Goal: Transaction & Acquisition: Purchase product/service

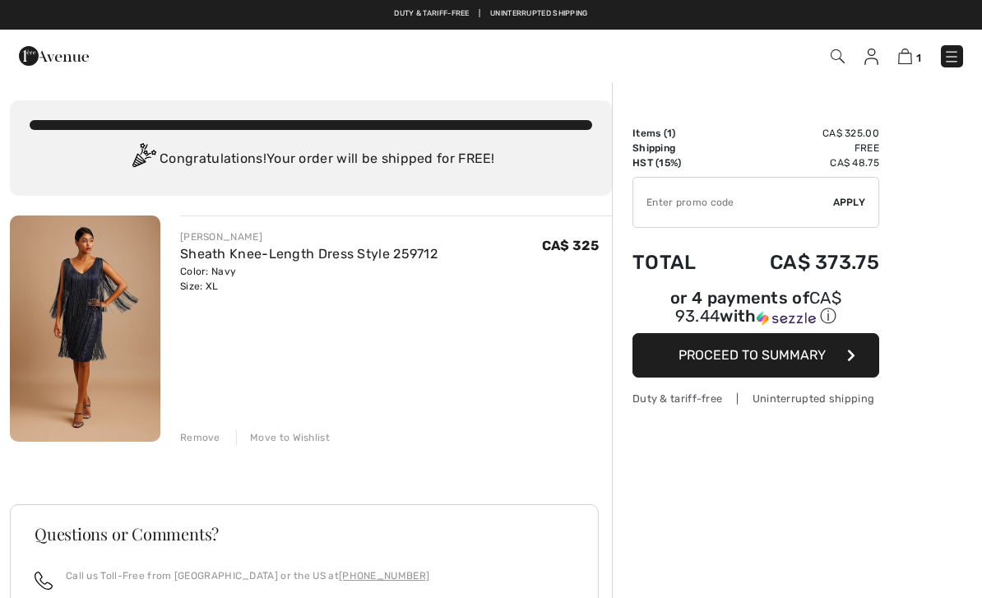
click at [791, 362] on span "Proceed to Summary" at bounding box center [752, 355] width 147 height 16
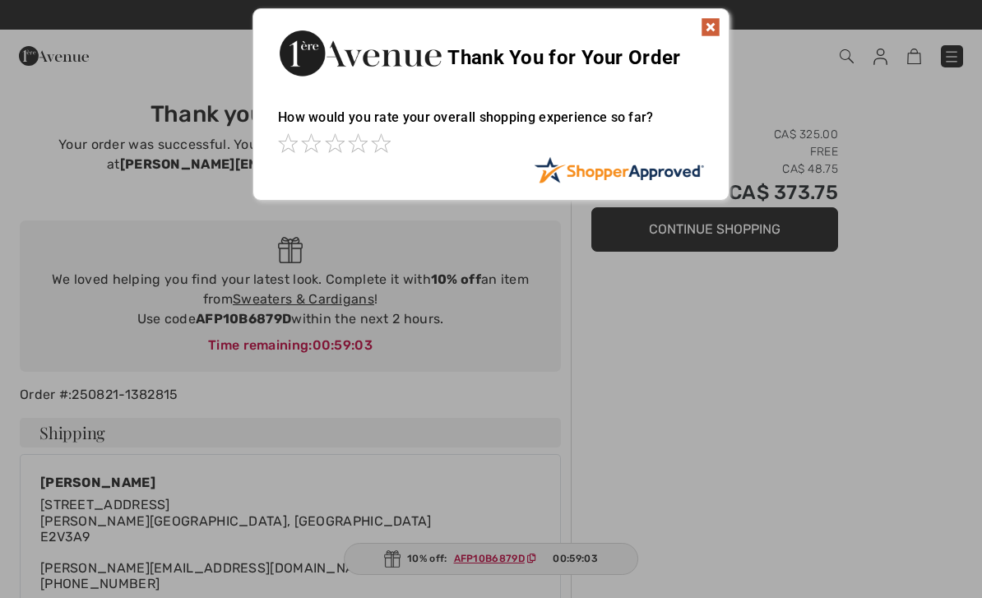
click at [713, 35] on img at bounding box center [711, 27] width 20 height 20
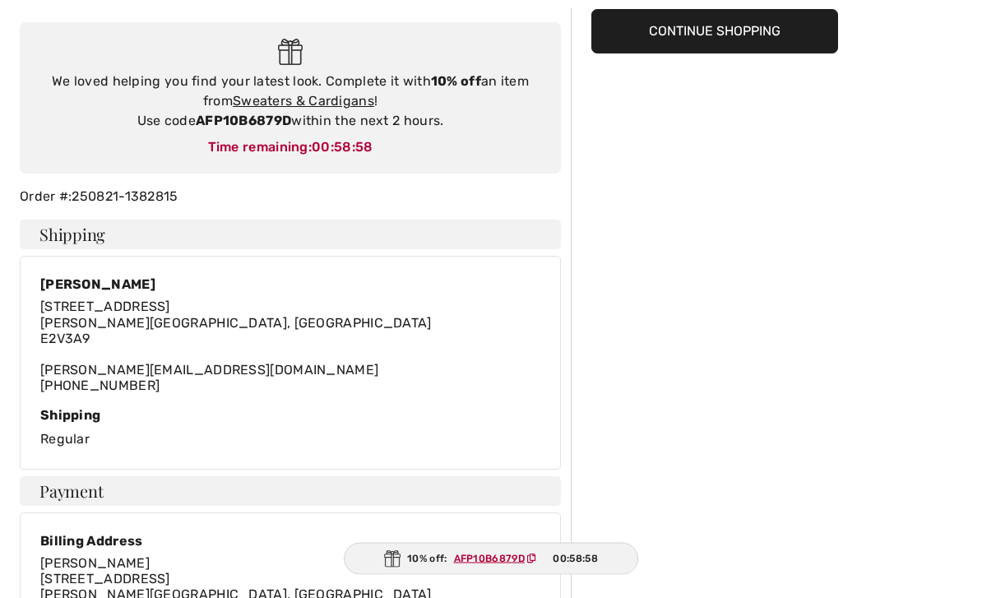
scroll to position [198, 0]
click at [501, 564] on ins "AFP10B6879D" at bounding box center [489, 559] width 71 height 12
click at [494, 564] on ins "AFP10B6879D" at bounding box center [488, 559] width 71 height 12
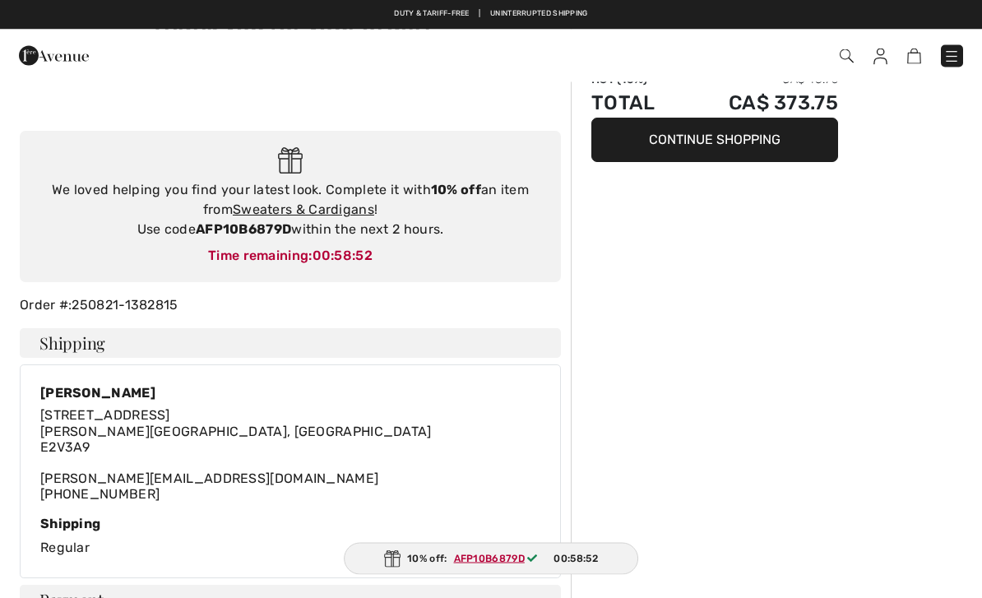
scroll to position [0, 0]
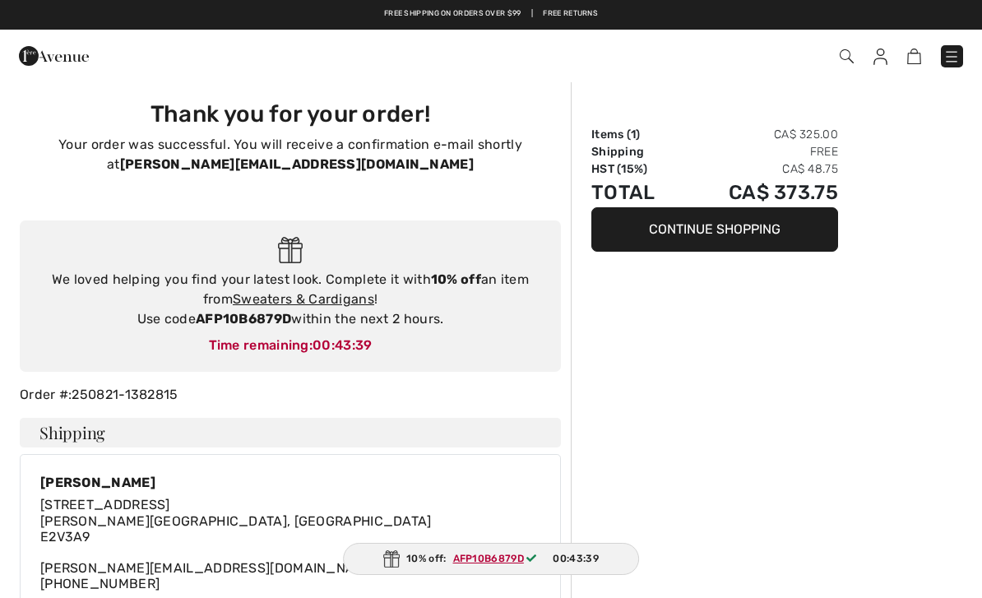
click at [959, 53] on img at bounding box center [952, 57] width 16 height 16
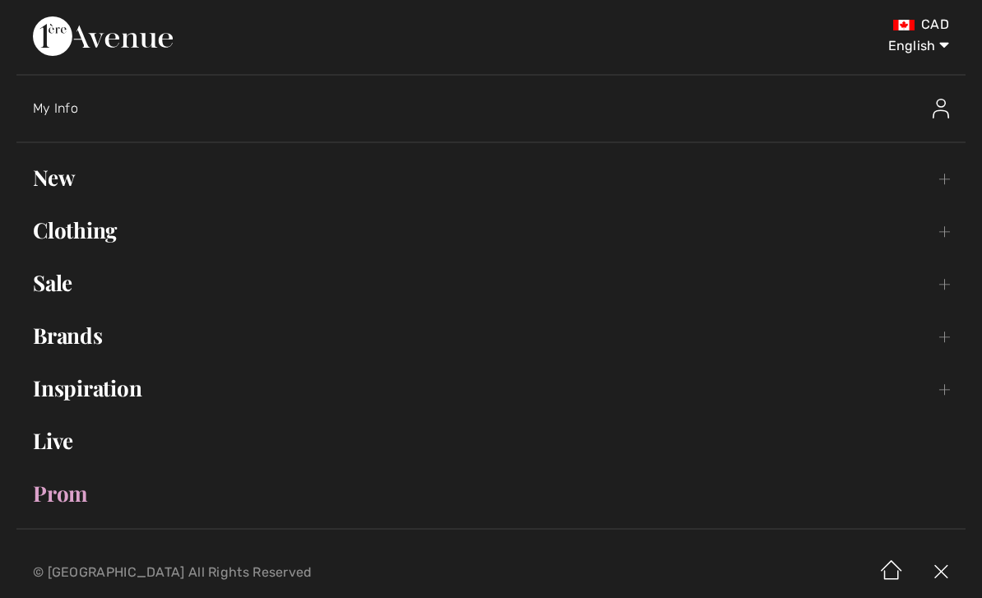
click at [56, 166] on link "New Toggle submenu" at bounding box center [490, 178] width 949 height 36
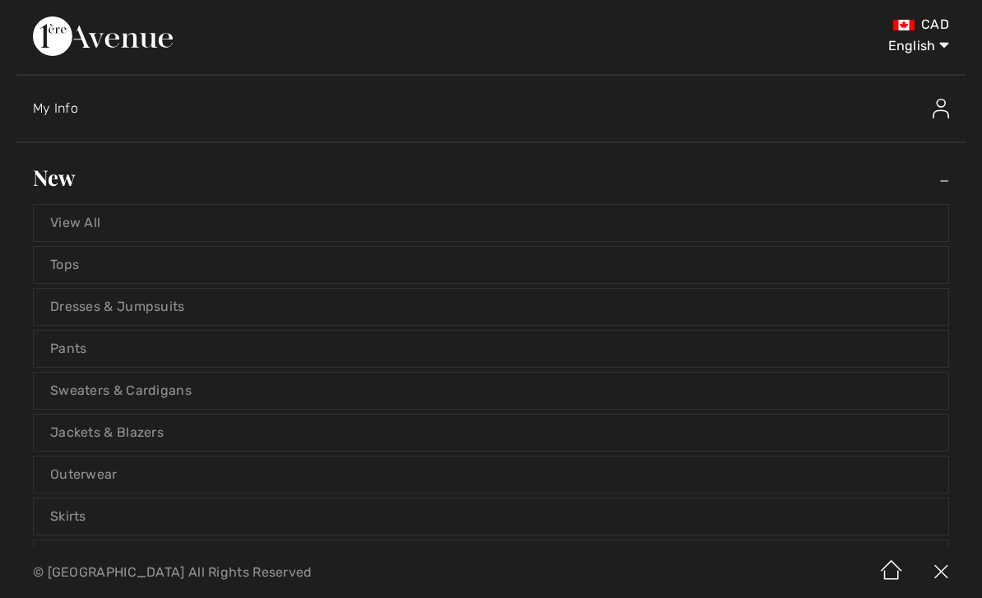
click at [93, 225] on link "View All" at bounding box center [491, 223] width 915 height 36
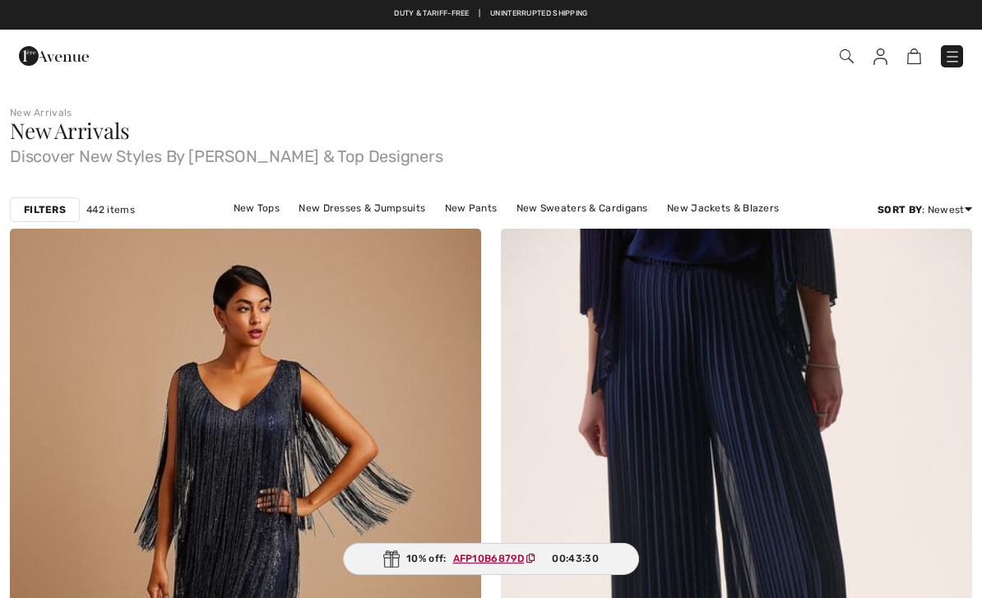
checkbox input "true"
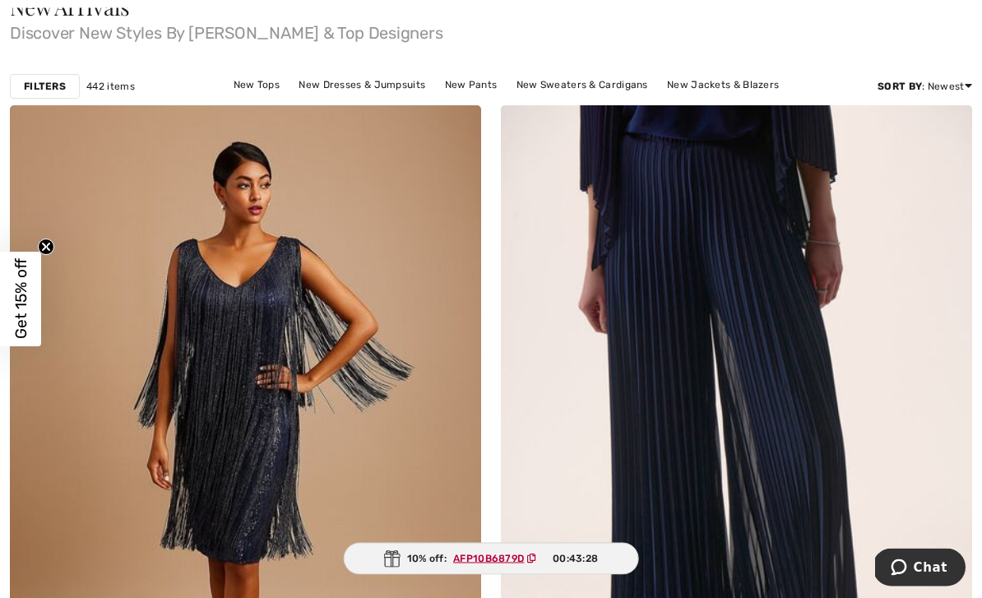
scroll to position [192, 0]
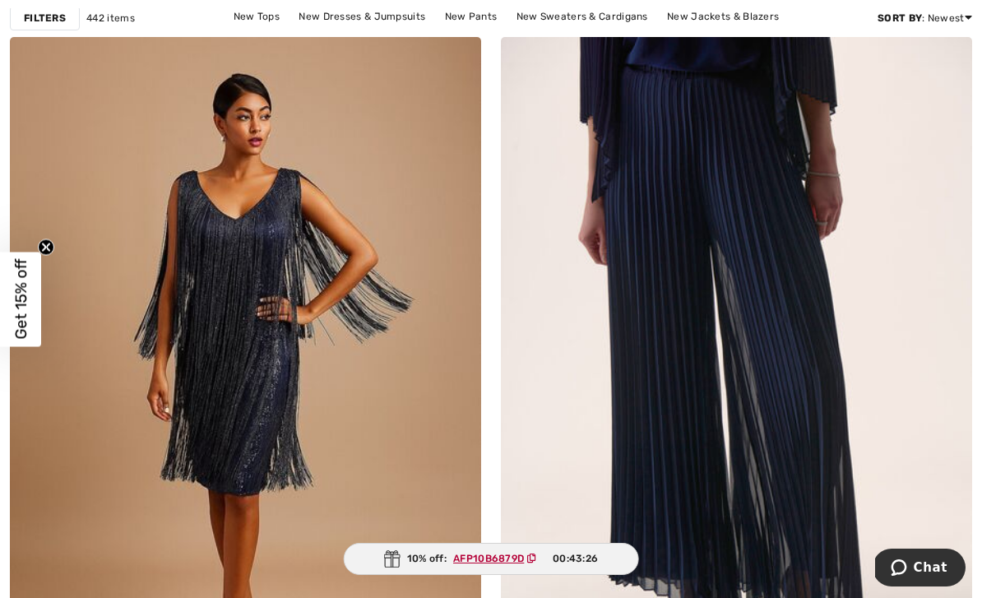
click at [250, 331] on img at bounding box center [245, 391] width 471 height 708
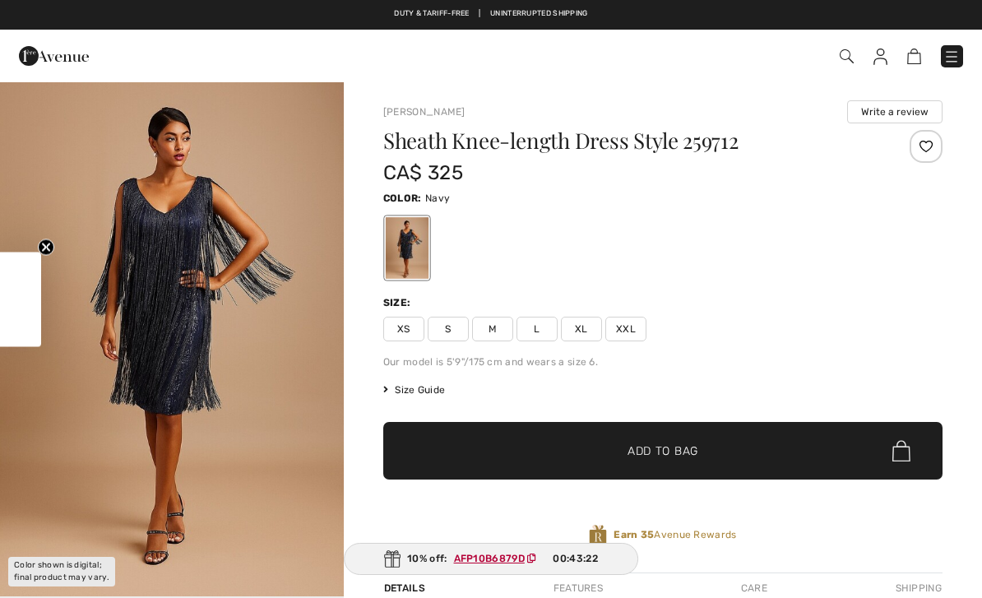
checkbox input "true"
